Goal: Find specific page/section: Find specific page/section

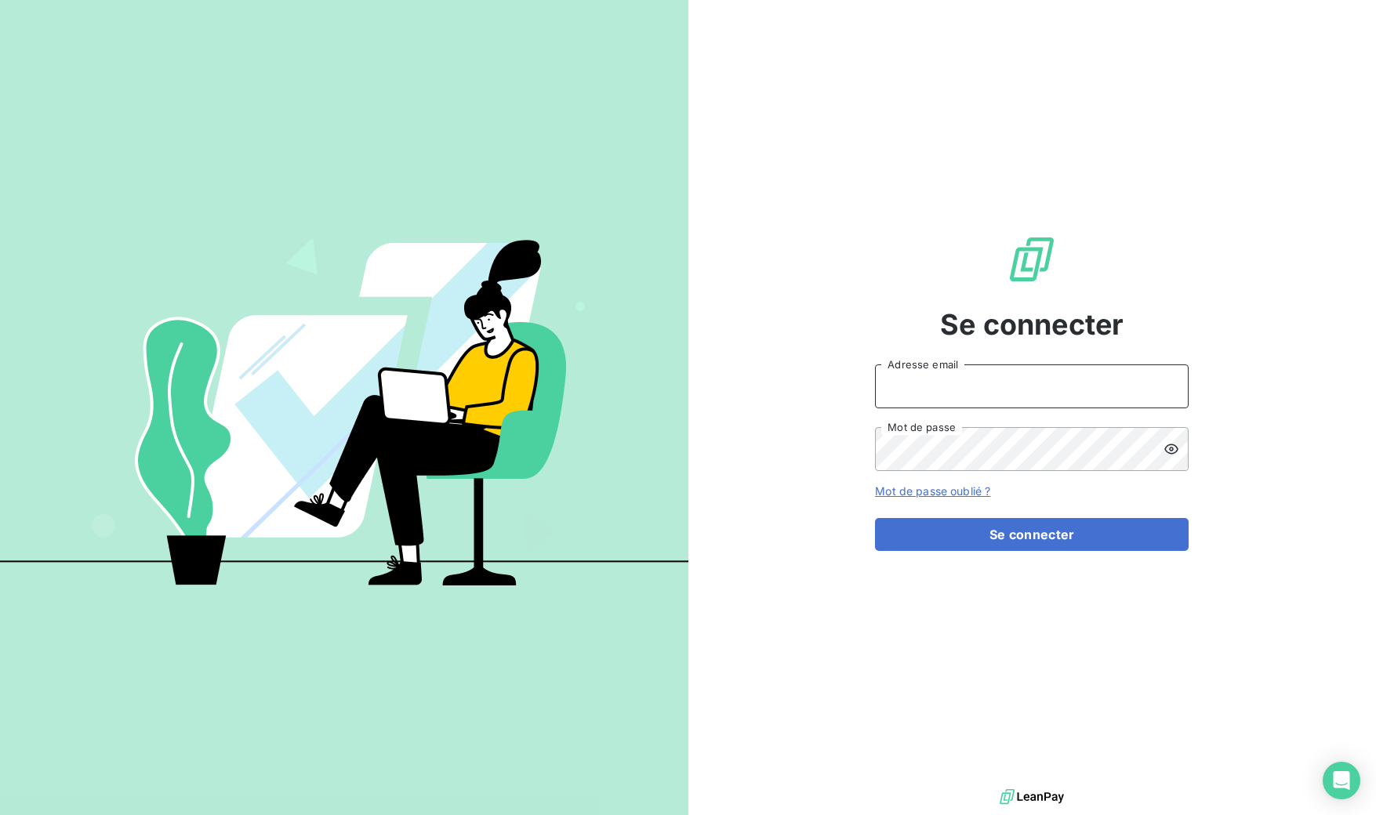
type input "[EMAIL_ADDRESS][DOMAIN_NAME]"
click at [1018, 526] on button "Se connecter" at bounding box center [1032, 534] width 314 height 33
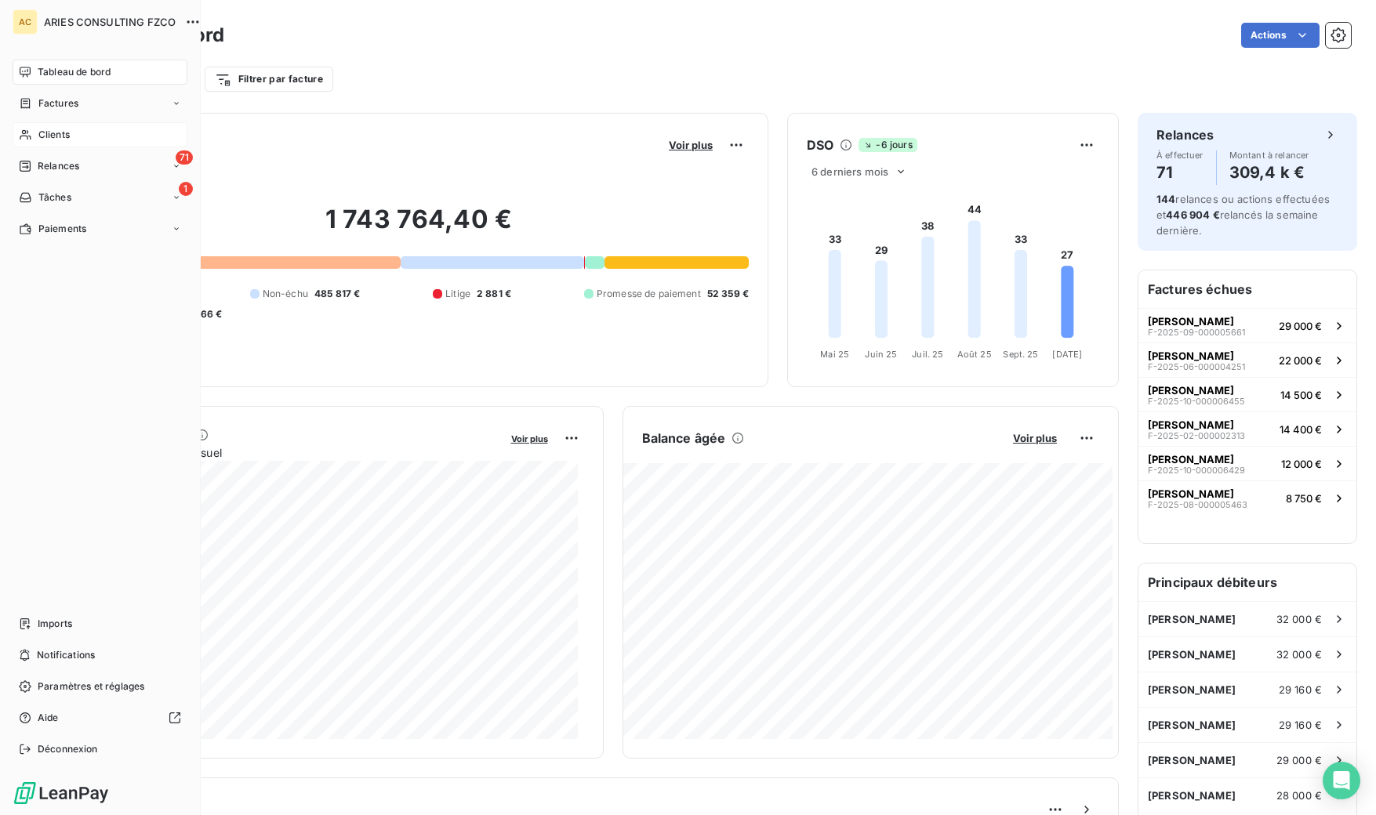
click at [41, 138] on span "Clients" at bounding box center [53, 135] width 31 height 14
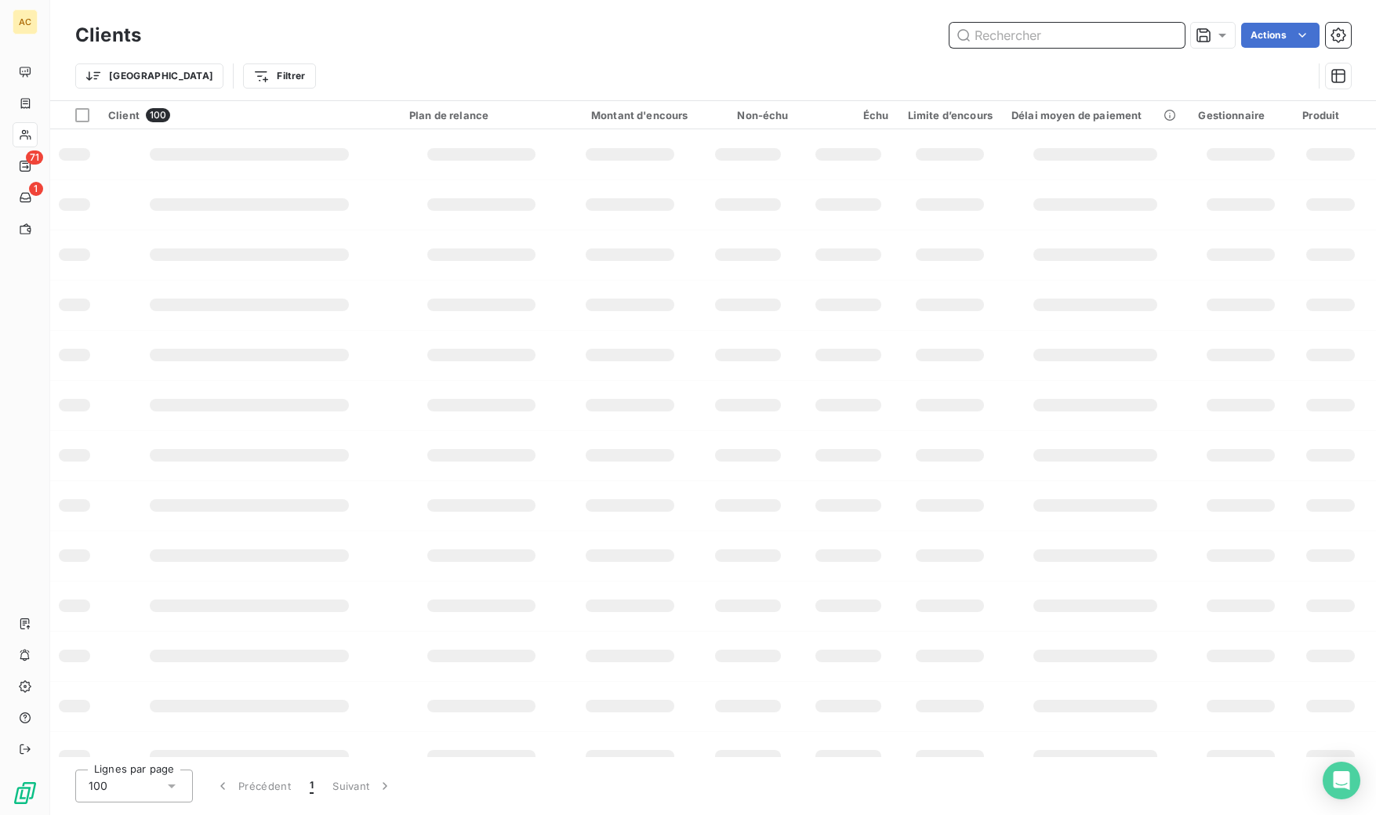
click at [1036, 31] on input "text" at bounding box center [1066, 35] width 235 height 25
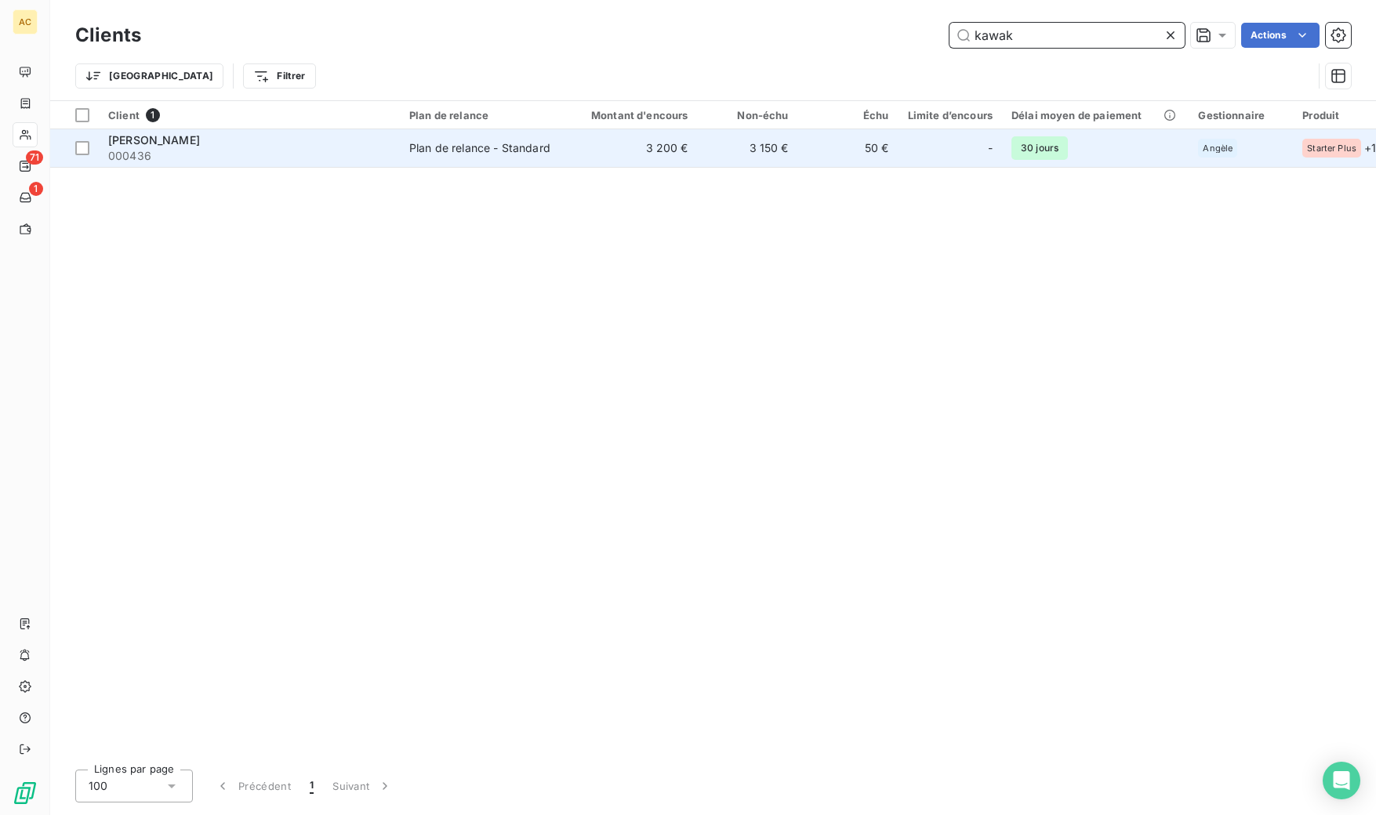
type input "kawak"
click at [290, 146] on div "[PERSON_NAME]" at bounding box center [249, 140] width 282 height 16
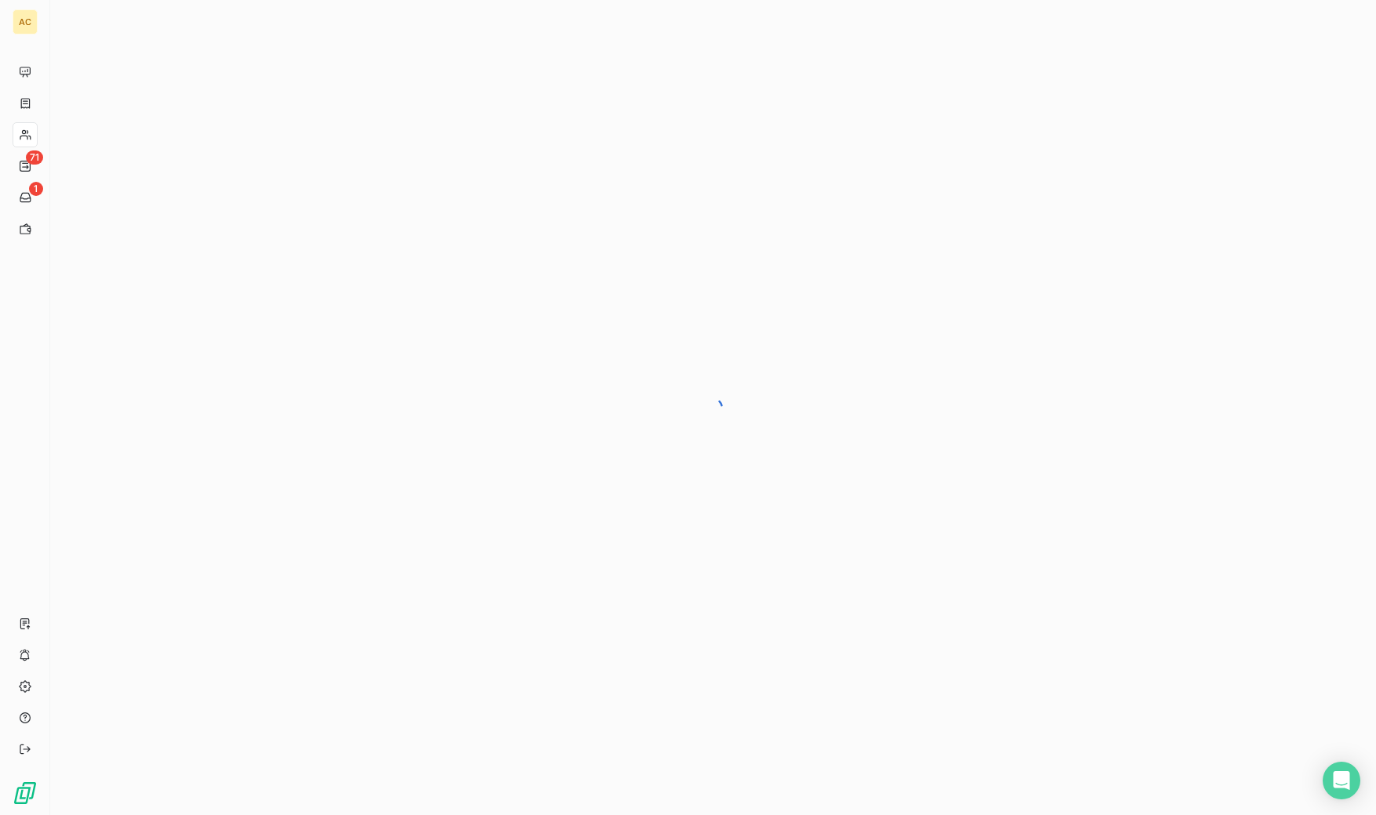
click at [294, 152] on div at bounding box center [713, 407] width 1326 height 815
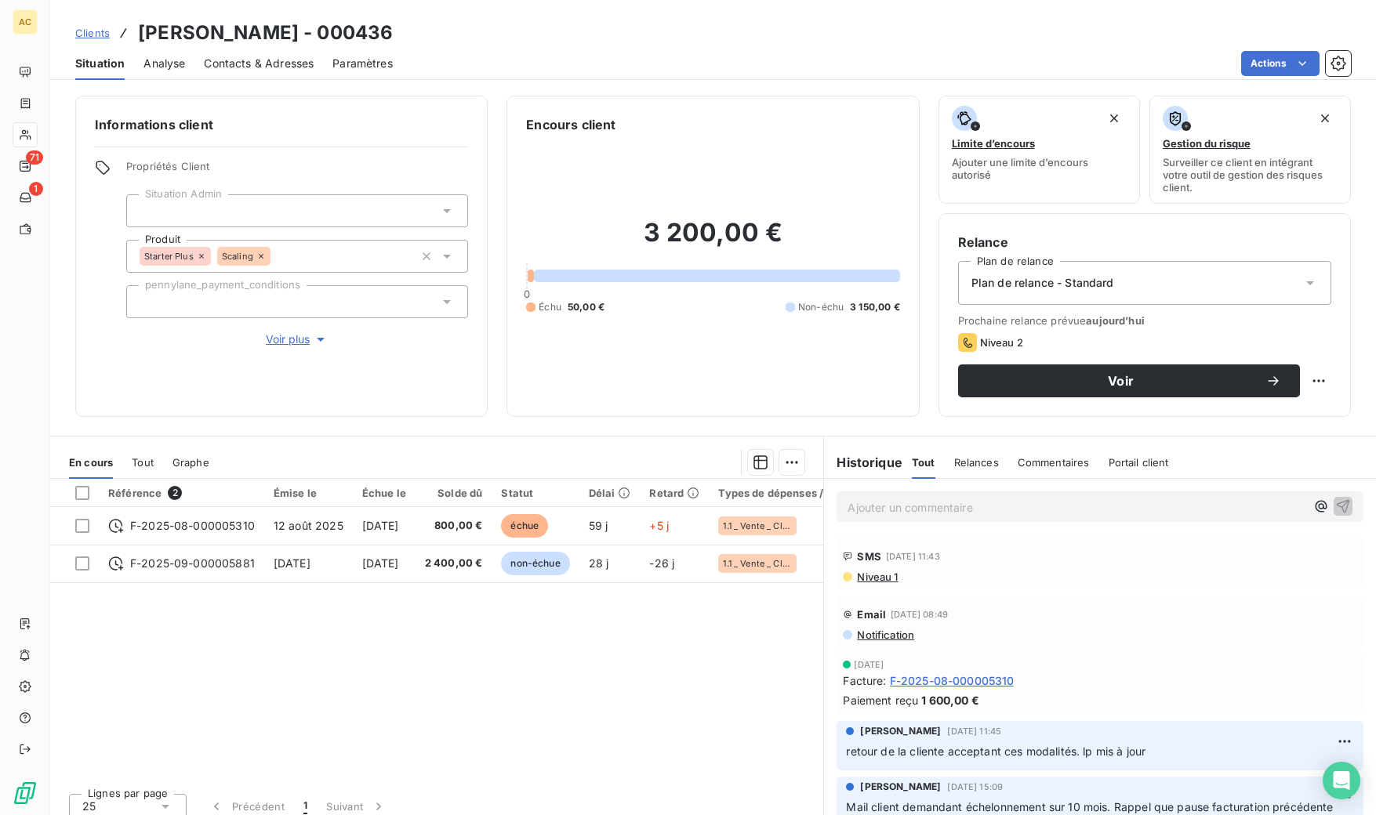
click at [153, 459] on span "Tout" at bounding box center [143, 462] width 22 height 13
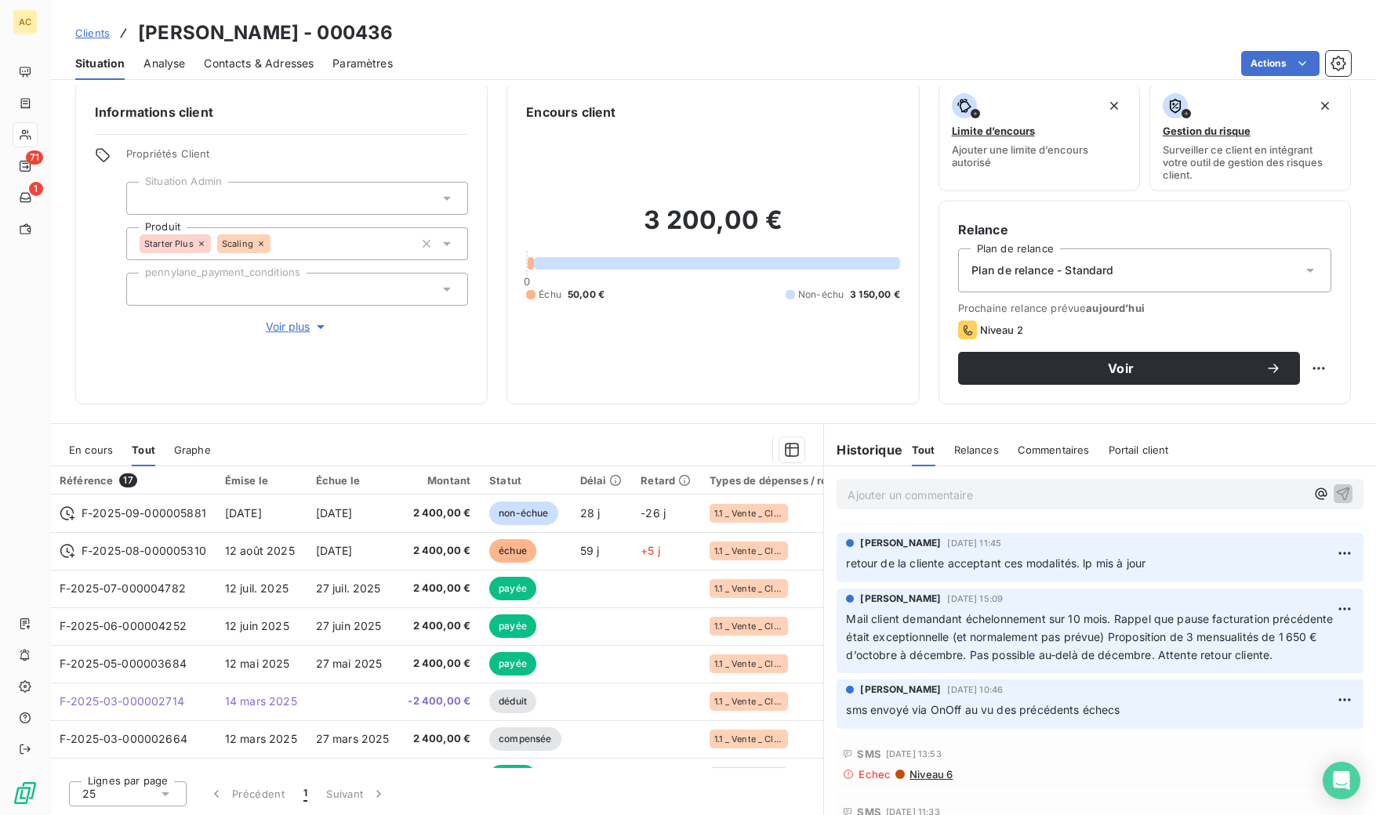
scroll to position [172, 0]
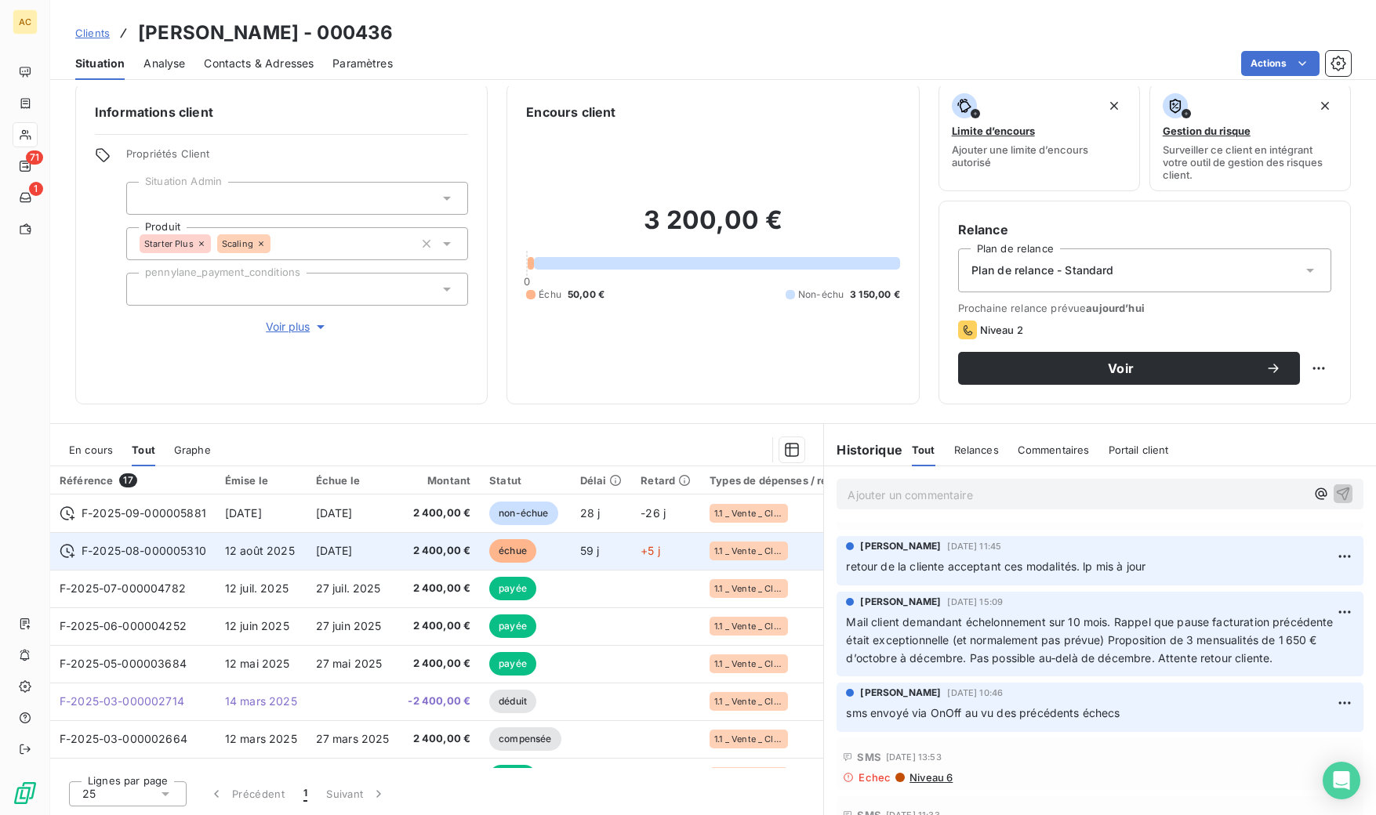
click at [342, 551] on span "[DATE]" at bounding box center [334, 550] width 37 height 13
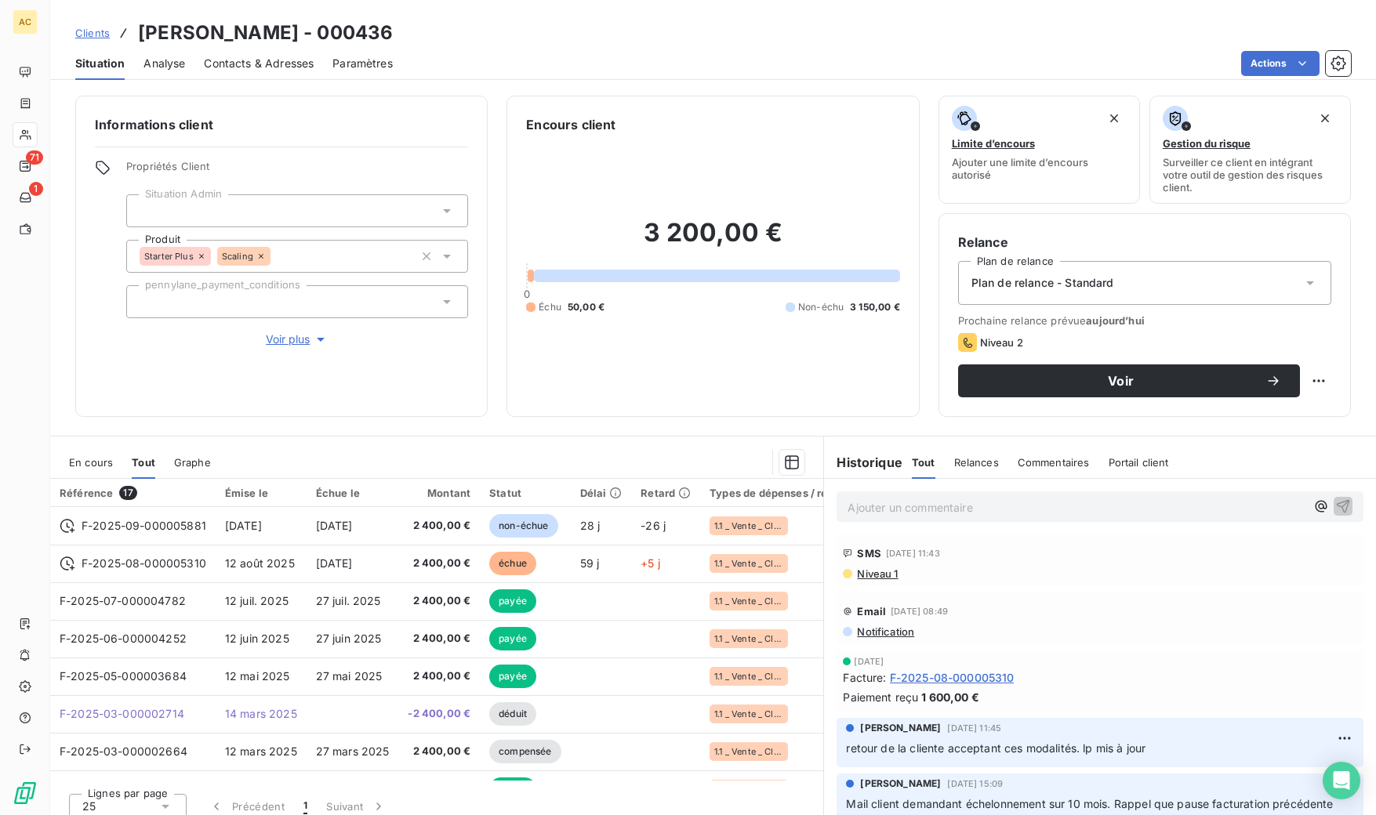
scroll to position [227, 0]
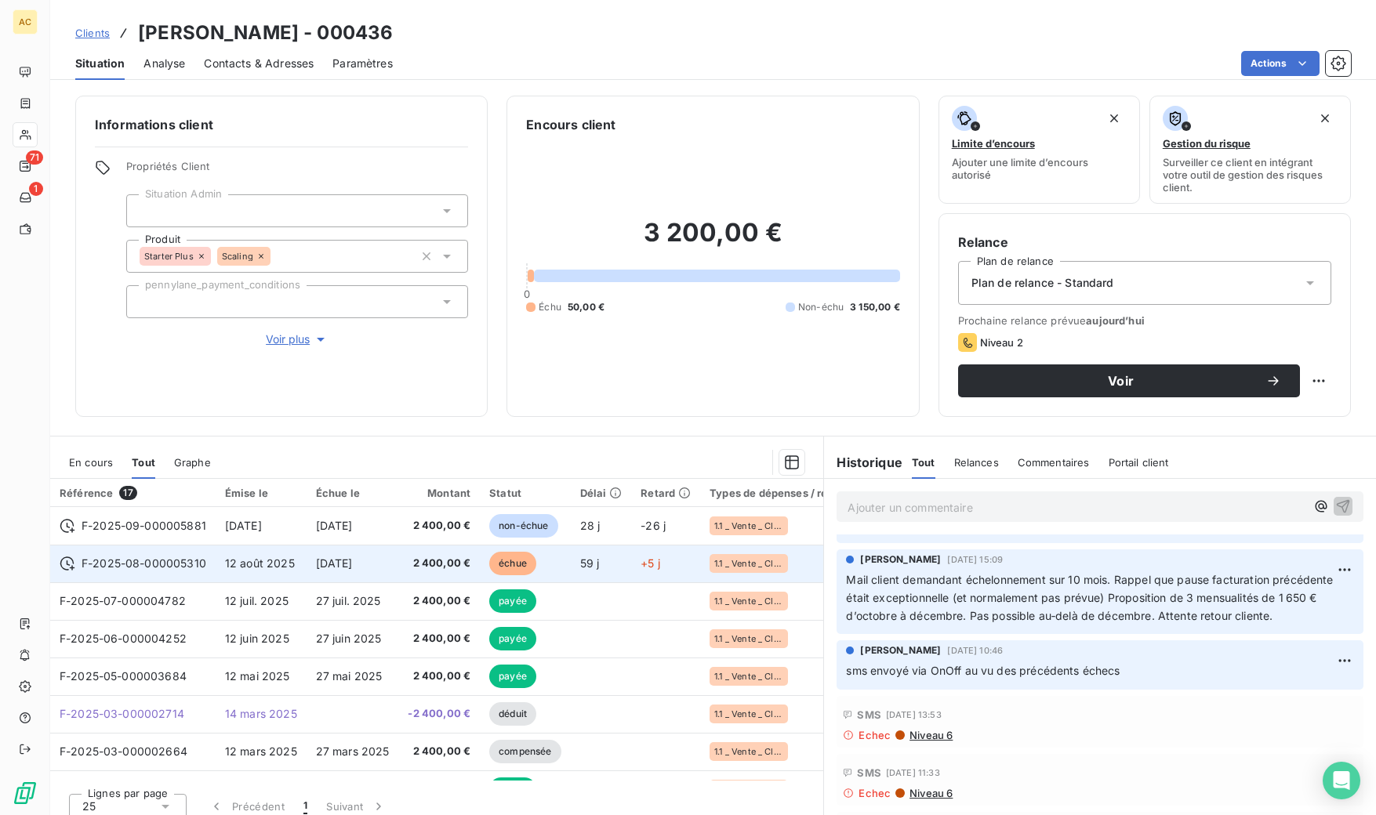
click at [456, 571] on span "2 400,00 €" at bounding box center [439, 564] width 63 height 16
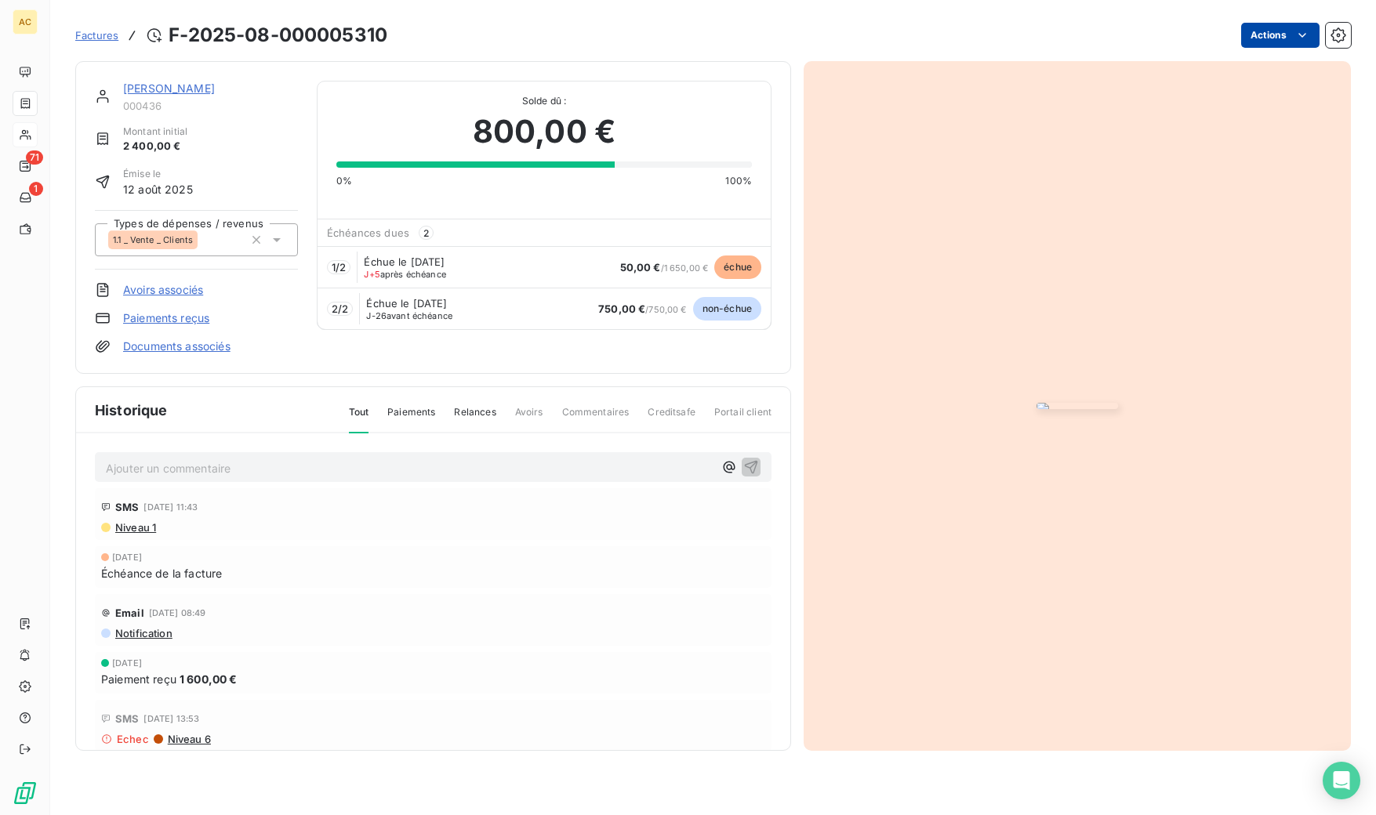
click at [1269, 38] on html "AC 71 1 Factures F-2025-08-000005310 Actions [PERSON_NAME] 000436 Montant initi…" at bounding box center [688, 407] width 1376 height 815
